Goal: Find specific page/section: Find specific page/section

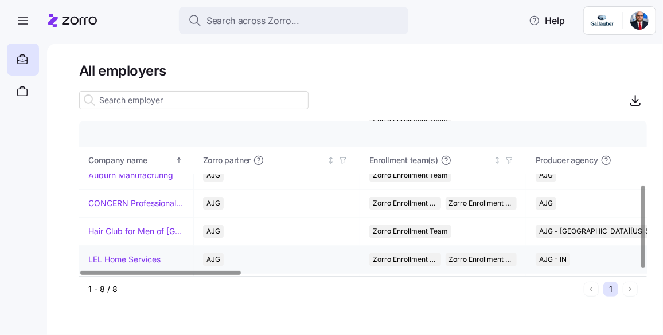
scroll to position [119, 0]
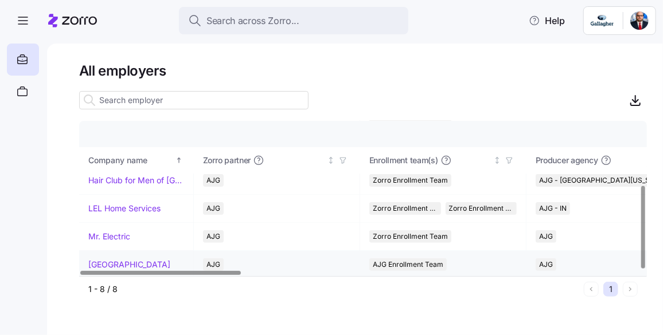
click at [147, 263] on link "[GEOGRAPHIC_DATA]" at bounding box center [129, 264] width 82 height 11
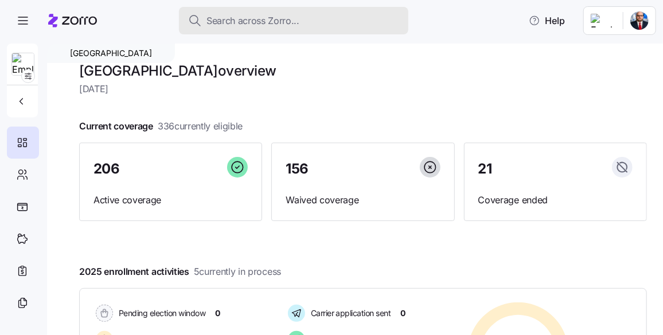
click at [239, 20] on span "Search across Zorro..." at bounding box center [252, 21] width 93 height 14
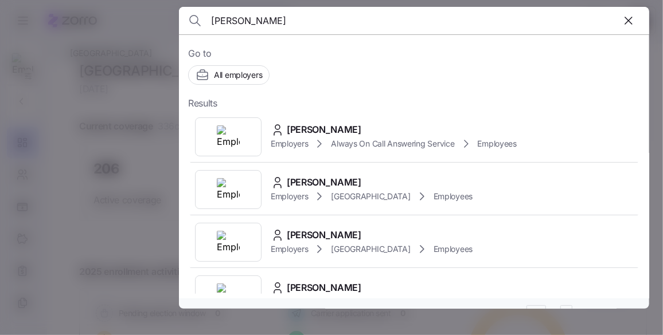
type input "robert vi"
